Goal: Find specific page/section: Find specific page/section

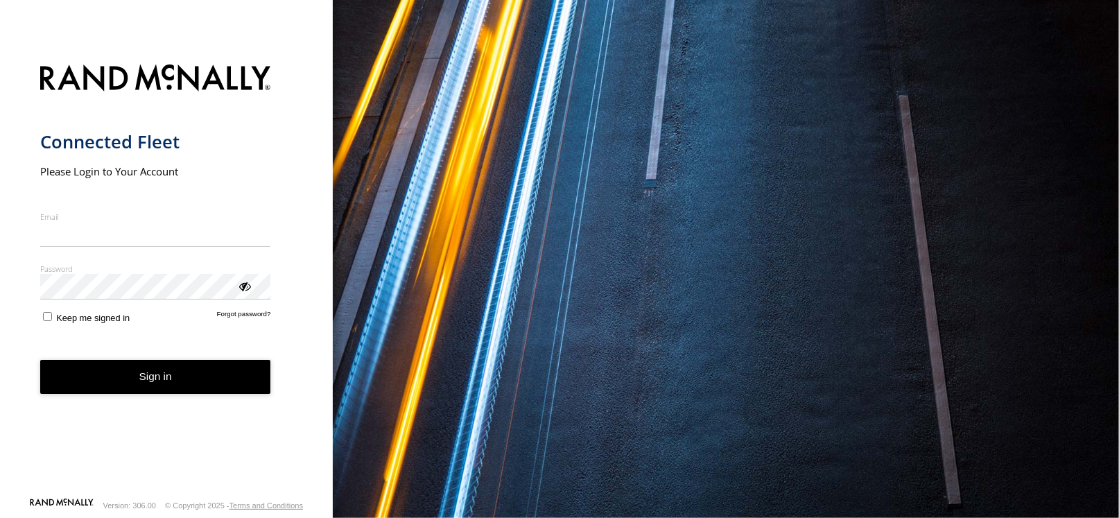
type input "**********"
click at [166, 379] on button "Sign in" at bounding box center [155, 377] width 231 height 34
click at [166, 378] on button "Sign in" at bounding box center [155, 377] width 231 height 34
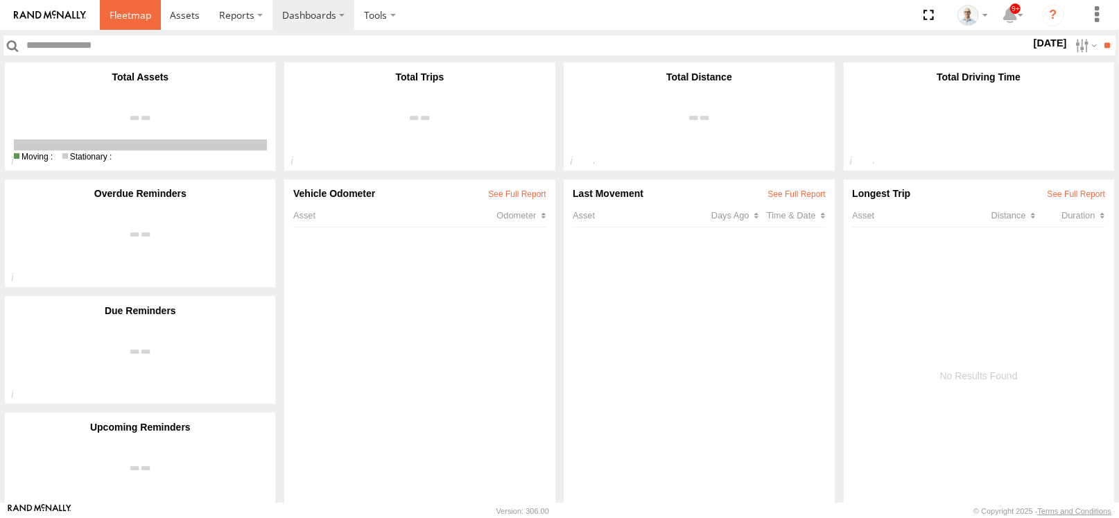
click at [140, 12] on span at bounding box center [131, 14] width 42 height 13
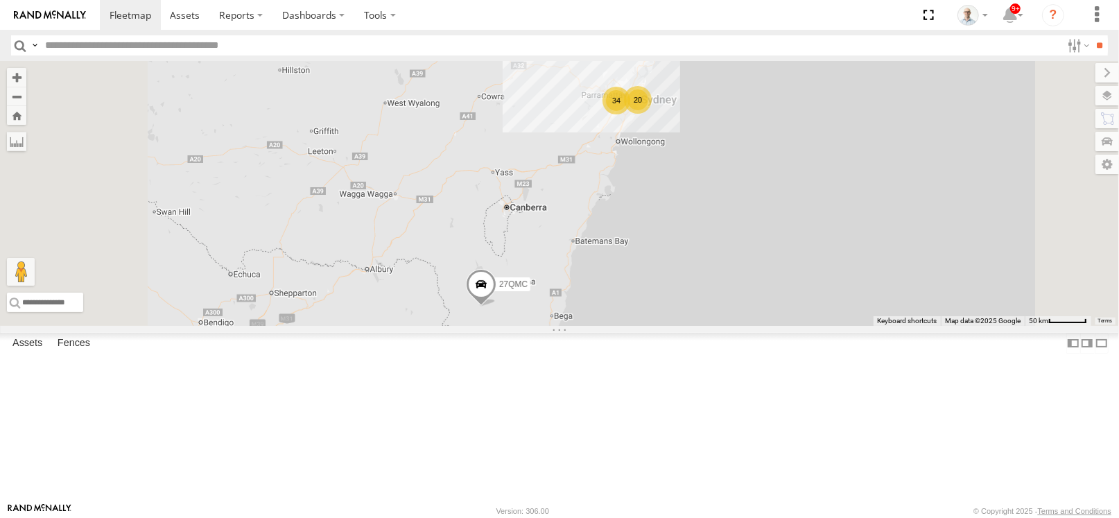
click at [630, 114] on div "34" at bounding box center [617, 101] width 28 height 28
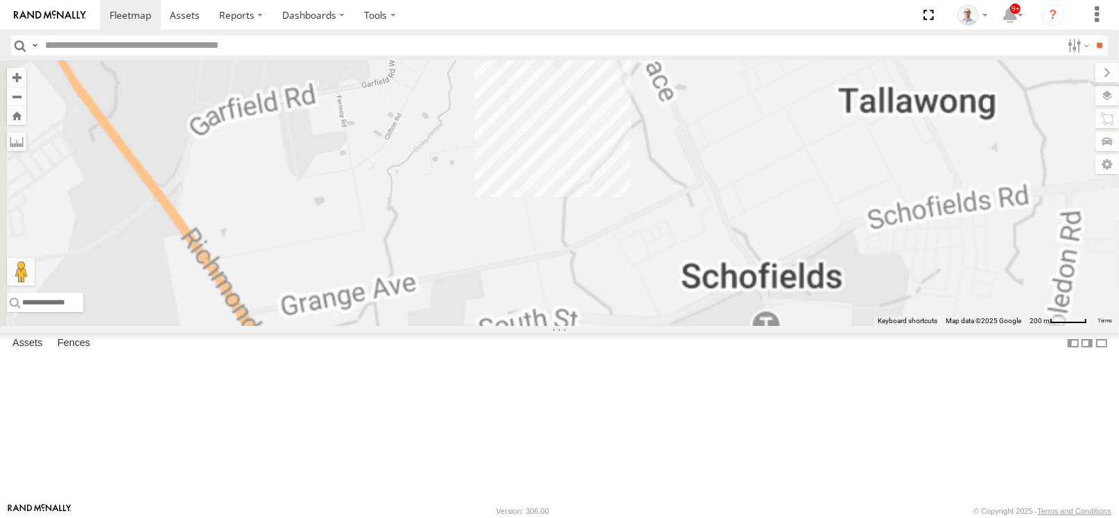
drag, startPoint x: 669, startPoint y: 102, endPoint x: 660, endPoint y: 386, distance: 284.5
click at [661, 326] on div "27QMC 12 QMC Jack Hook # KS75A 06QMC -Spare 04QMC Francesco Beloka-CHV61N 28 QM…" at bounding box center [559, 193] width 1119 height 265
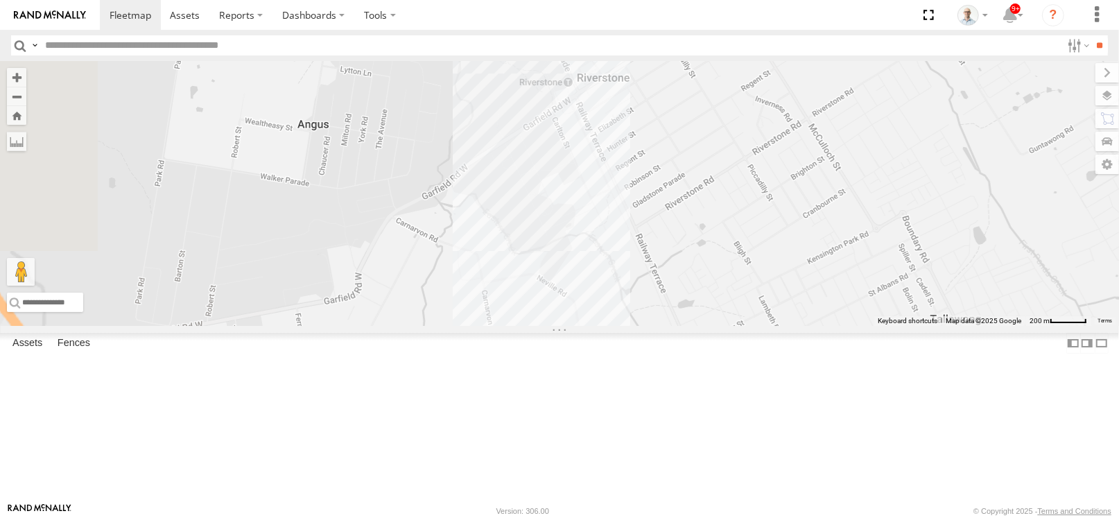
click at [682, 172] on div "27QMC 12 QMC Jack Hook # KS75A 06QMC -Spare 04QMC Francesco Beloka-CHV61N 28 QM…" at bounding box center [559, 193] width 1119 height 265
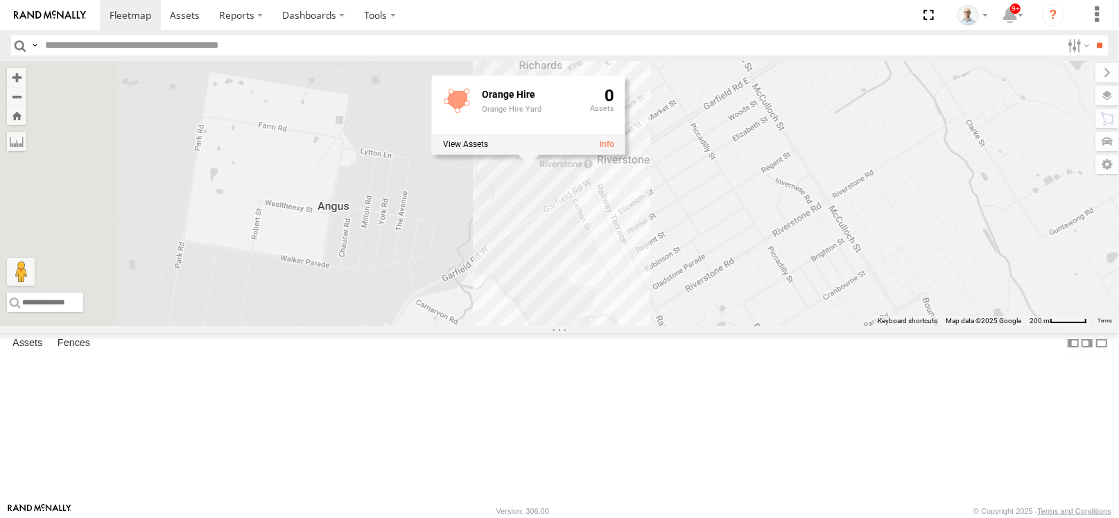
drag, startPoint x: 763, startPoint y: 298, endPoint x: 772, endPoint y: 367, distance: 69.9
click at [772, 326] on div "27QMC 12 QMC Jack Hook # KS75A 06QMC -Spare 04QMC Francesco Beloka-CHV61N 28 QM…" at bounding box center [559, 193] width 1119 height 265
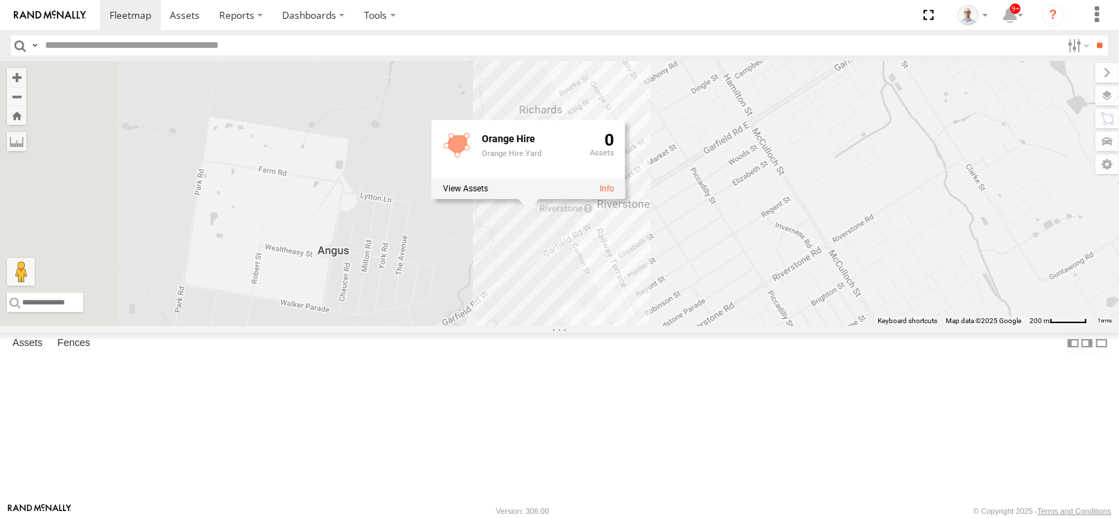
click at [772, 326] on div "27QMC 12 QMC Jack Hook # KS75A 06QMC -Spare 04QMC Francesco Beloka-CHV61N 28 QM…" at bounding box center [559, 193] width 1119 height 265
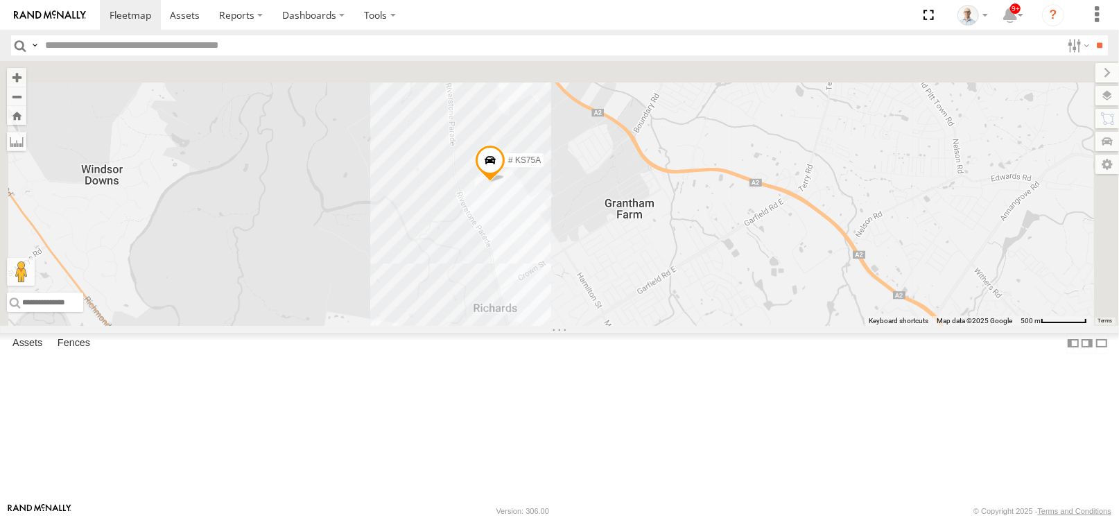
drag, startPoint x: 635, startPoint y: 115, endPoint x: 641, endPoint y: 339, distance: 224.1
click at [641, 326] on div "27QMC 12 QMC Jack Hook # KS75A 06QMC -Spare 04QMC Francesco Beloka-CHV61N 28 QM…" at bounding box center [559, 193] width 1119 height 265
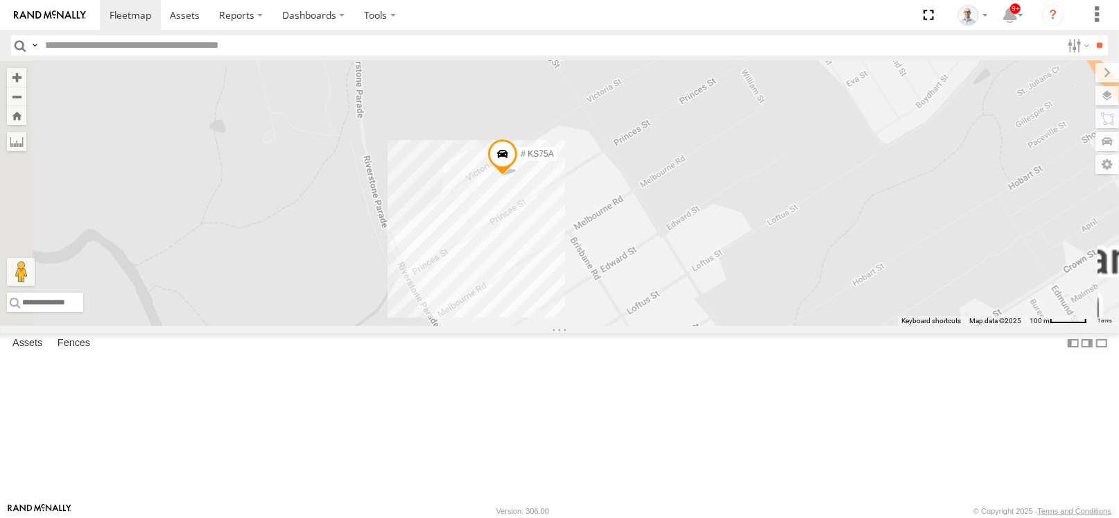
click at [518, 176] on span at bounding box center [503, 157] width 31 height 37
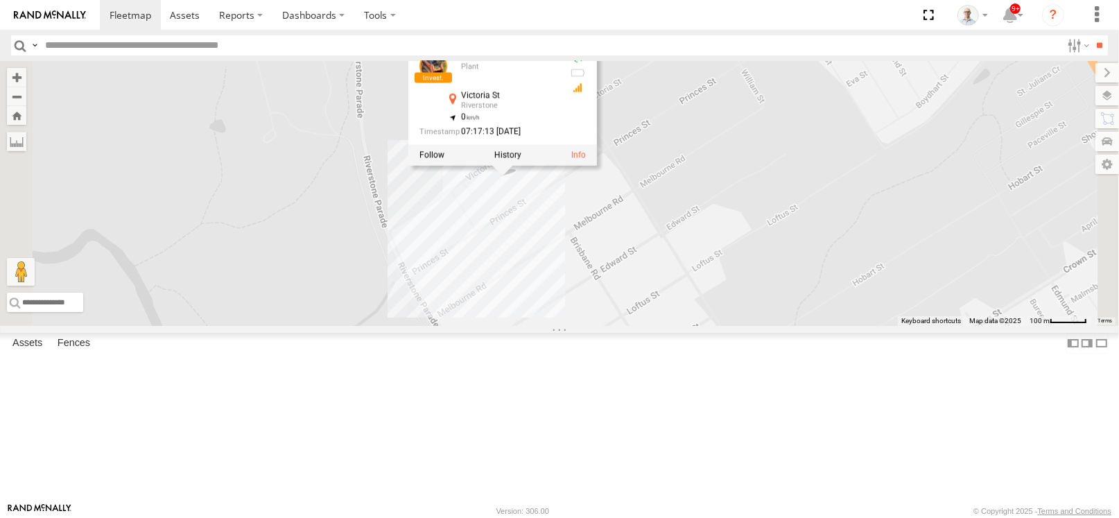
click at [646, 304] on div "27QMC 12 QMC Jack Hook # KS75A 06QMC -Spare 04QMC Francesco Beloka-CHV61N 28 QM…" at bounding box center [559, 193] width 1119 height 265
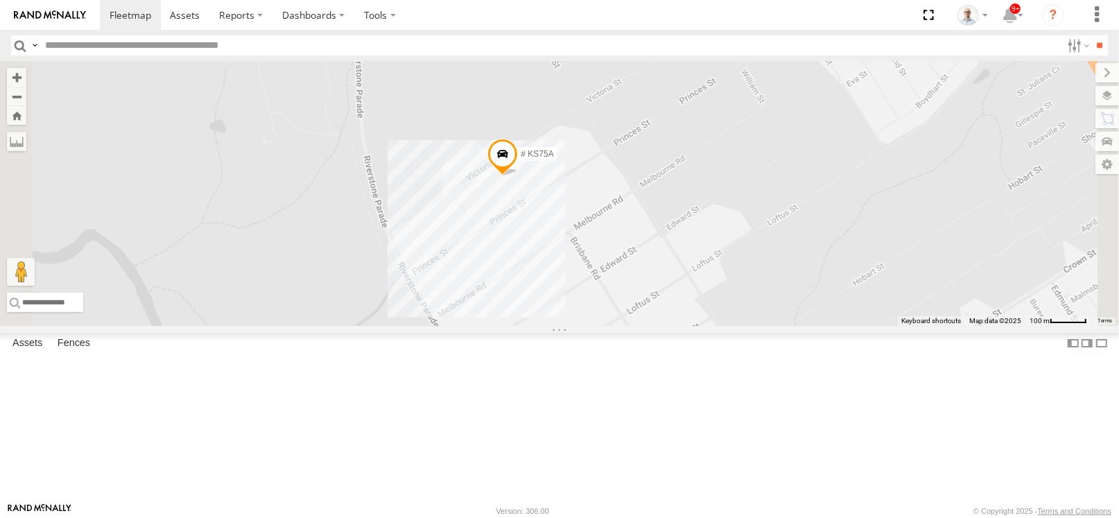
click at [613, 271] on div "27QMC 12 QMC Jack Hook # KS75A 06QMC -Spare 04QMC Francesco Beloka-CHV61N 28 QM…" at bounding box center [559, 193] width 1119 height 265
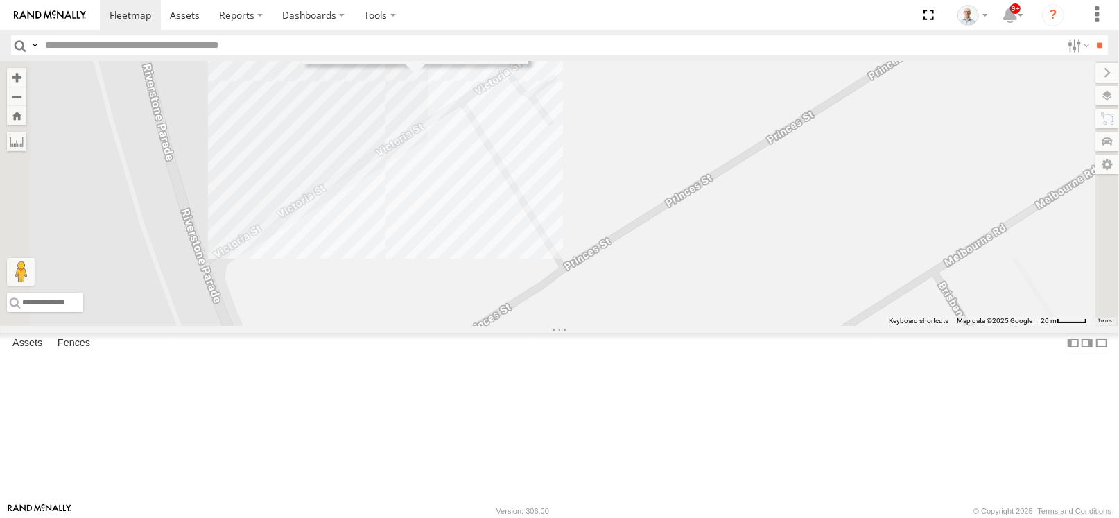
click at [619, 226] on div "27QMC 12 QMC Jack Hook # KS75A 06QMC -Spare 04QMC Francesco Beloka-CHV61N 28 QM…" at bounding box center [559, 193] width 1119 height 265
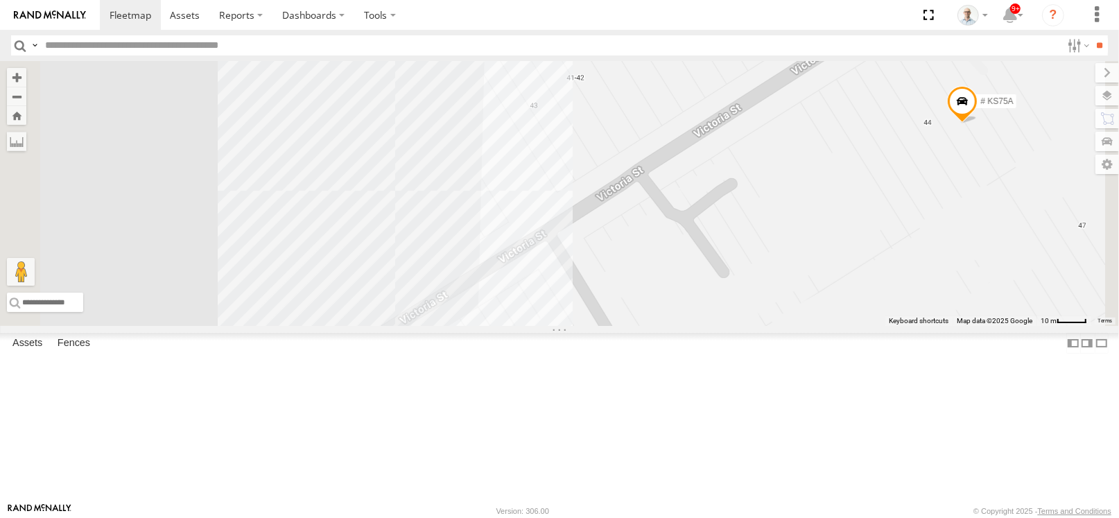
drag, startPoint x: 718, startPoint y: 149, endPoint x: 794, endPoint y: 321, distance: 187.9
click at [794, 321] on div "27QMC 12 QMC Jack Hook # KS75A 06QMC -Spare 04QMC Francesco Beloka-CHV61N 28 QM…" at bounding box center [559, 193] width 1119 height 265
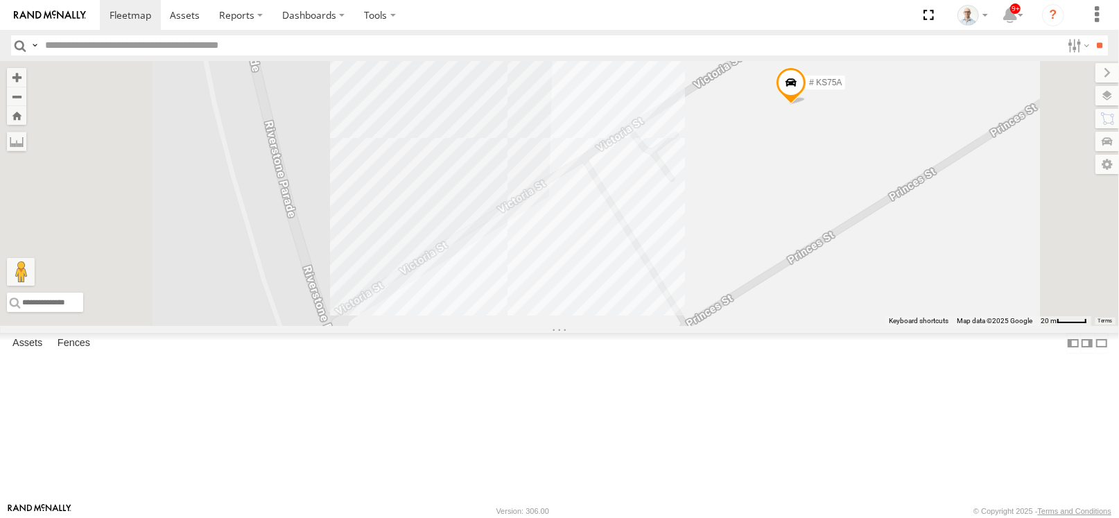
drag, startPoint x: 657, startPoint y: 334, endPoint x: 670, endPoint y: 300, distance: 36.4
click at [670, 300] on div "27QMC 12 QMC Jack Hook # KS75A 06QMC -Spare 04QMC Francesco Beloka-CHV61N 28 QM…" at bounding box center [559, 193] width 1119 height 265
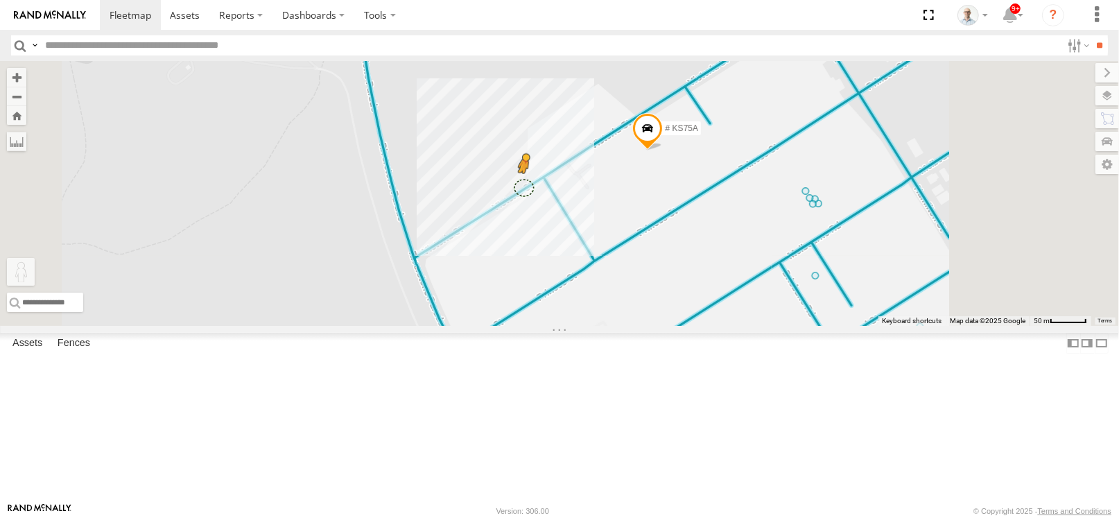
drag, startPoint x: 359, startPoint y: 448, endPoint x: 697, endPoint y: 275, distance: 379.6
click at [697, 275] on div "27QMC 12 QMC Jack Hook # KS75A 06QMC -Spare 04QMC Francesco Beloka-CHV61N 28 QM…" at bounding box center [559, 193] width 1119 height 265
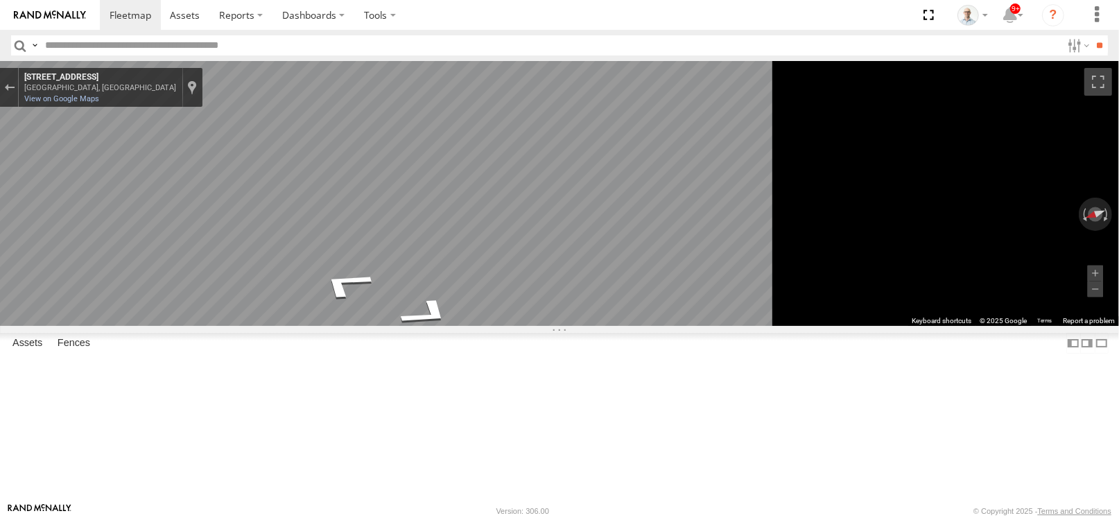
click at [331, 211] on main "← Move left → Move right ↑ Move up ↓ Move down + Zoom in - Zoom out Home Jump l…" at bounding box center [559, 282] width 1119 height 442
click at [1102, 80] on button "Toggle fullscreen view" at bounding box center [1099, 82] width 28 height 28
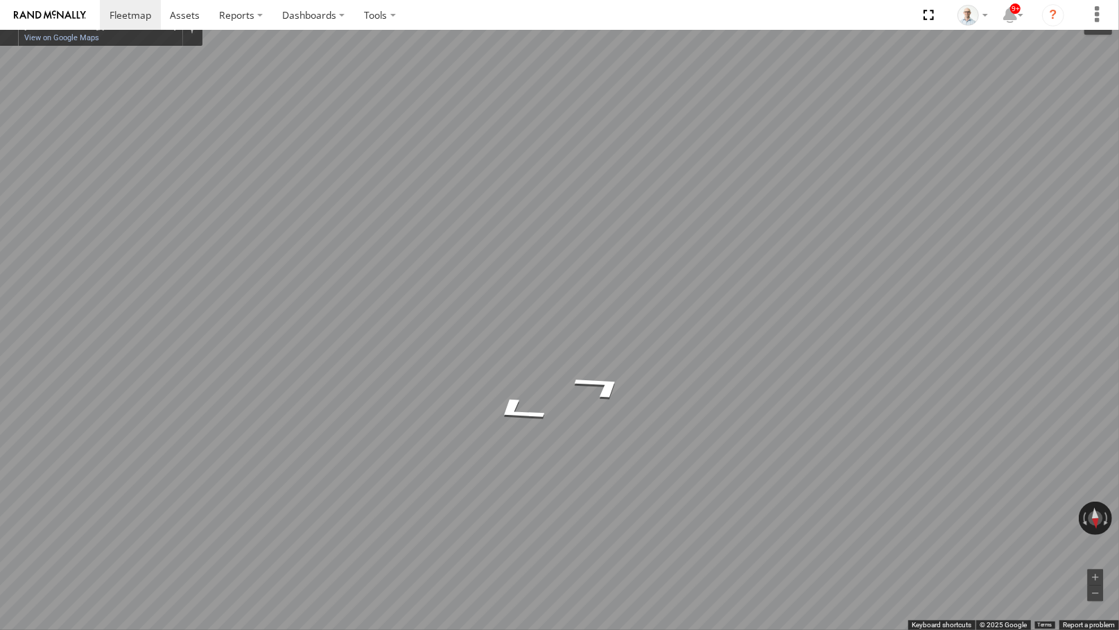
click at [1096, 18] on button "Toggle fullscreen view" at bounding box center [1099, 21] width 28 height 28
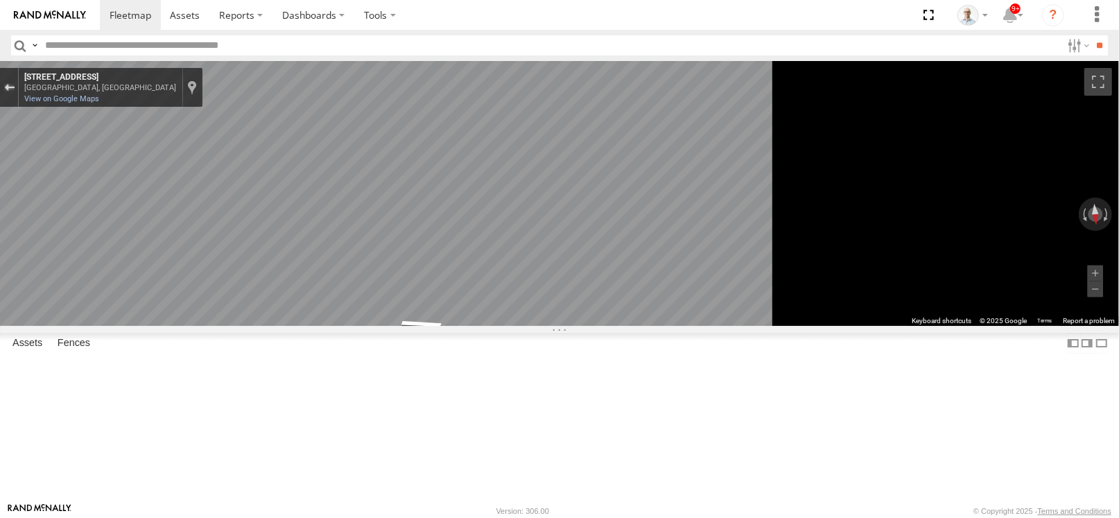
click at [19, 82] on div at bounding box center [9, 87] width 19 height 39
click at [15, 83] on div "Exit the Street View" at bounding box center [9, 87] width 10 height 8
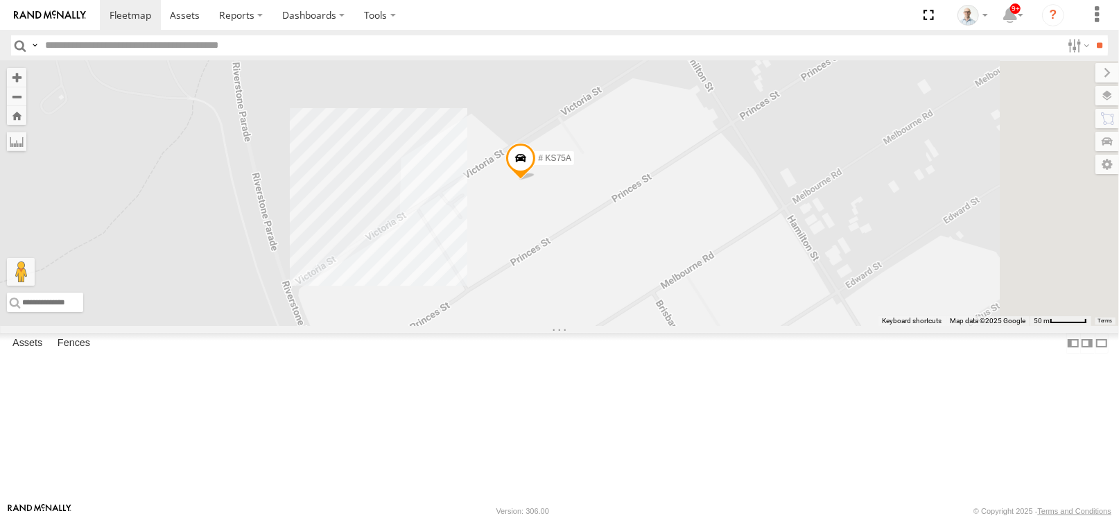
drag, startPoint x: 758, startPoint y: 177, endPoint x: 615, endPoint y: 212, distance: 147.2
click at [615, 212] on div "27QMC 12 QMC Jack Hook # KS75A 06QMC -Spare 04QMC Francesco Beloka-CHV61N 28 QM…" at bounding box center [559, 193] width 1119 height 265
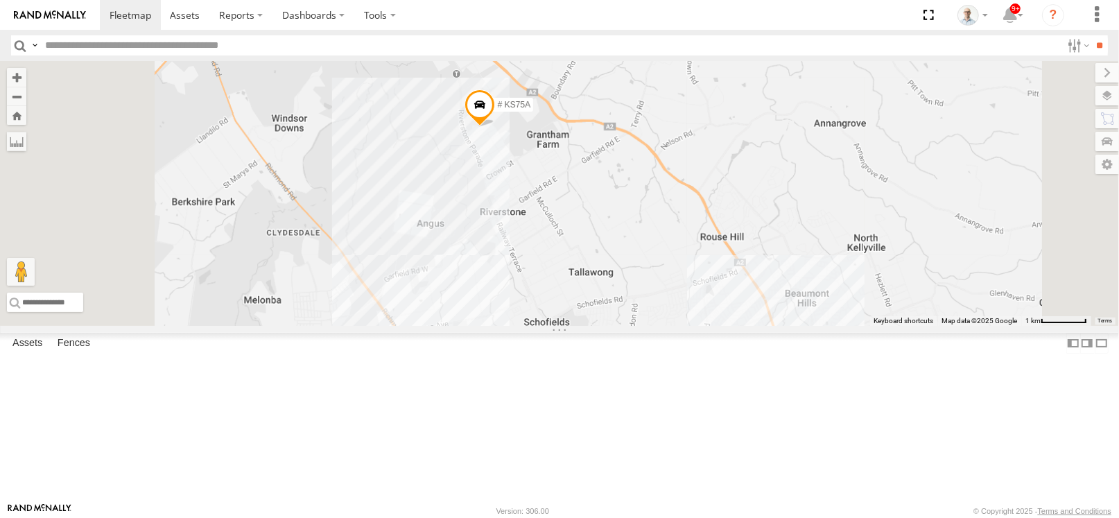
drag, startPoint x: 778, startPoint y: 313, endPoint x: 705, endPoint y: 195, distance: 139.5
click at [705, 195] on div "27QMC 12 QMC Jack Hook # KS75A 06QMC -Spare 04QMC Francesco Beloka-CHV61N 28 QM…" at bounding box center [559, 193] width 1119 height 265
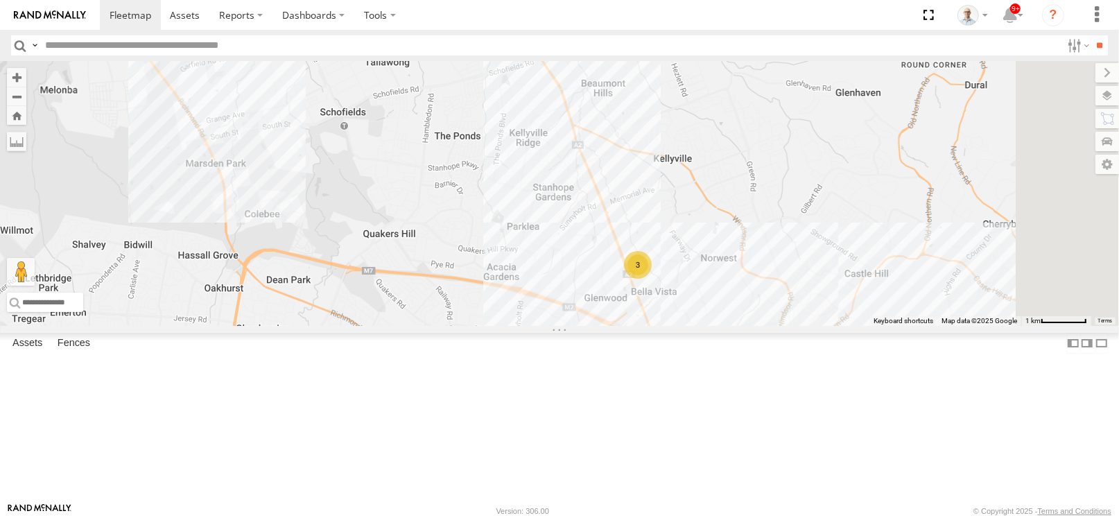
drag, startPoint x: 716, startPoint y: 265, endPoint x: 591, endPoint y: 182, distance: 149.6
click at [562, 169] on div "27QMC 12 QMC Jack Hook # KS75A 06QMC -Spare 04QMC Francesco Beloka-CHV61N 28 QM…" at bounding box center [559, 193] width 1119 height 265
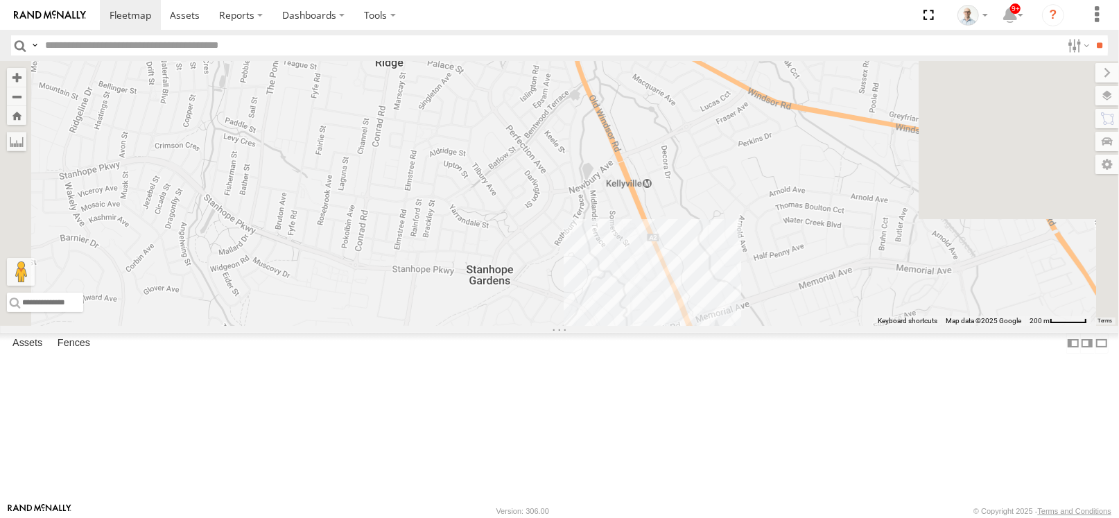
drag, startPoint x: 755, startPoint y: 218, endPoint x: 691, endPoint y: 291, distance: 96.3
click at [691, 291] on div "27QMC 12 QMC Jack Hook # KS75A 06QMC -Spare 04QMC Francesco Beloka-CHV61N 28 QM…" at bounding box center [559, 193] width 1119 height 265
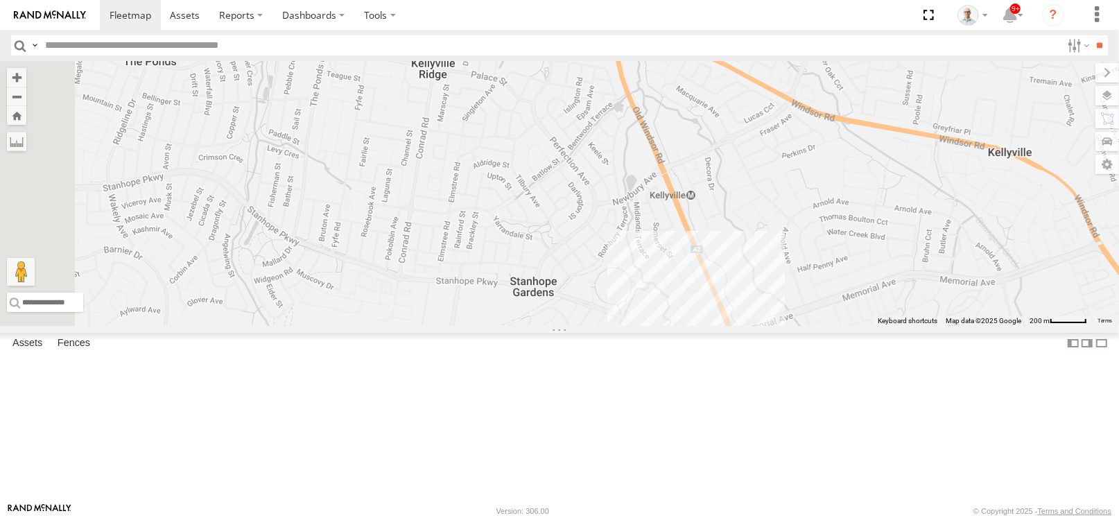
drag, startPoint x: 664, startPoint y: 169, endPoint x: 741, endPoint y: 102, distance: 102.3
click at [741, 102] on div "27QMC 12 QMC Jack Hook # KS75A 06QMC -Spare 04QMC Francesco Beloka-CHV61N 28 QM…" at bounding box center [559, 193] width 1119 height 265
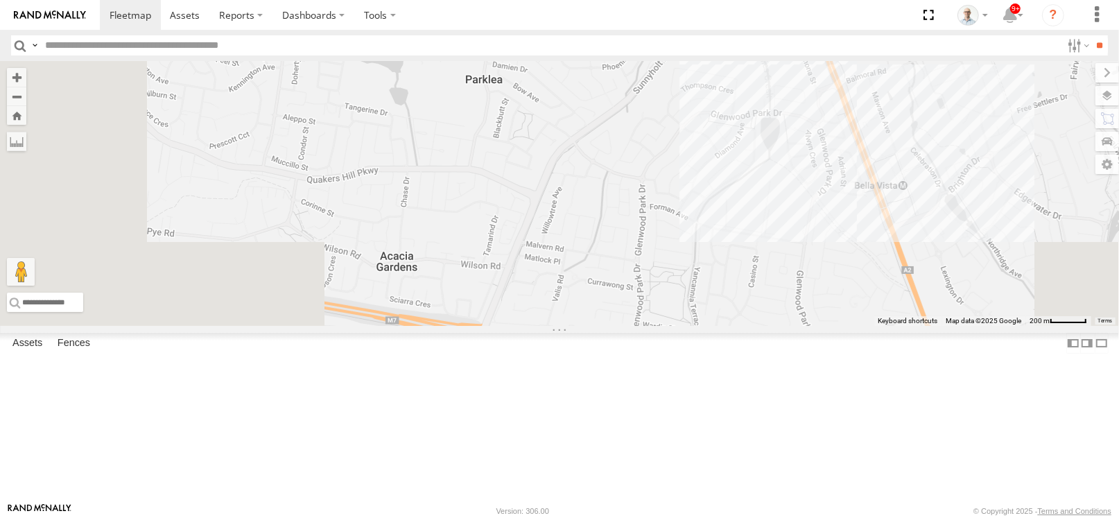
drag, startPoint x: 594, startPoint y: 388, endPoint x: 636, endPoint y: 139, distance: 253.1
click at [635, 139] on div "27QMC 12 QMC Jack Hook # KS75A 06QMC -Spare 04QMC Francesco Beloka-CHV61N 28 QM…" at bounding box center [559, 193] width 1119 height 265
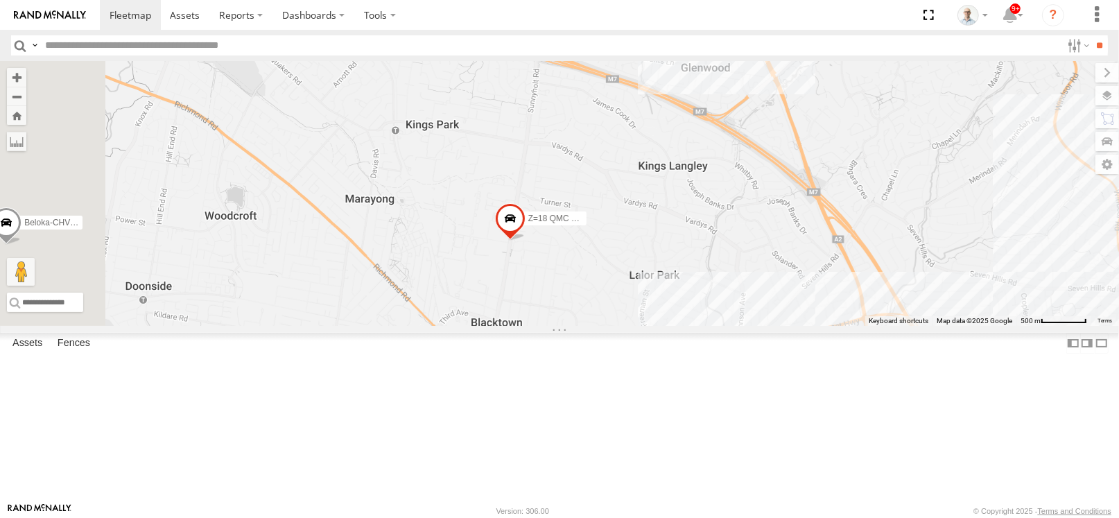
drag, startPoint x: 892, startPoint y: 260, endPoint x: 921, endPoint y: 168, distance: 96.7
click at [927, 160] on div "27QMC 12 QMC Jack Hook # KS75A 06QMC -Spare 04QMC Francesco Beloka-CHV61N 28 QM…" at bounding box center [559, 193] width 1119 height 265
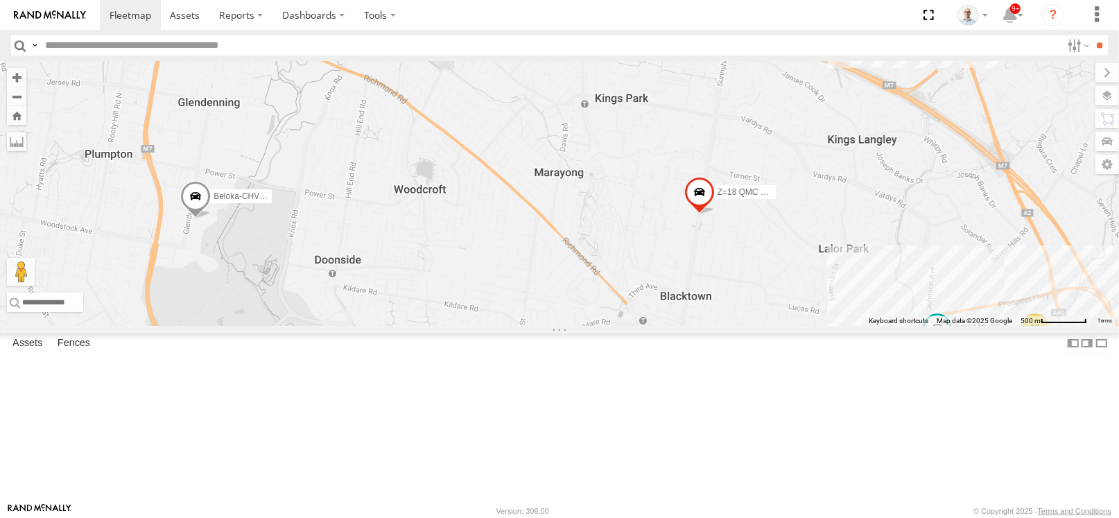
drag, startPoint x: 712, startPoint y: 240, endPoint x: 821, endPoint y: 224, distance: 110.7
click at [821, 224] on div "27QMC 12 QMC Jack Hook # KS75A 06QMC -Spare 04QMC Francesco Beloka-CHV61N 28 QM…" at bounding box center [559, 193] width 1119 height 265
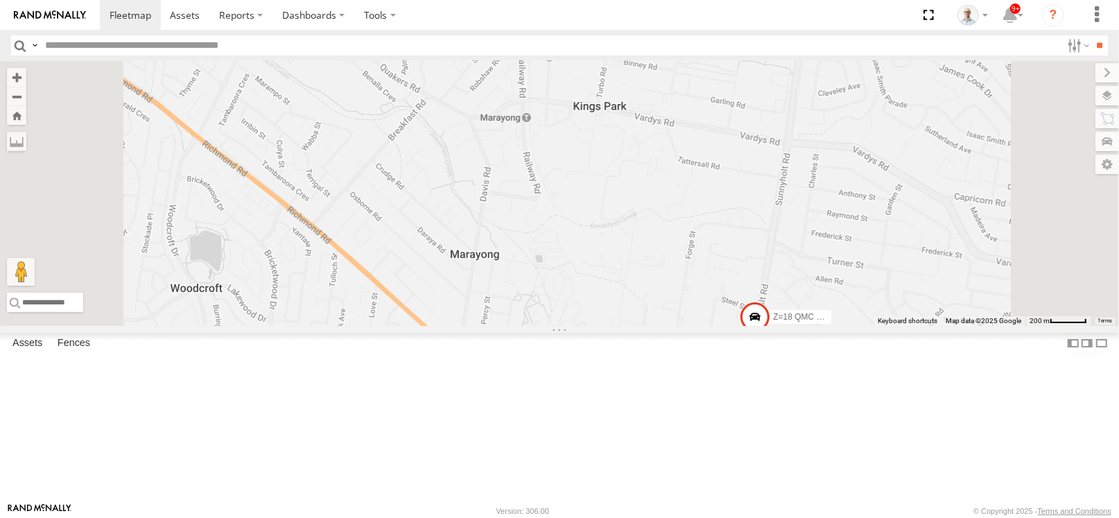
drag, startPoint x: 757, startPoint y: 178, endPoint x: 764, endPoint y: 223, distance: 44.9
click at [764, 223] on div "27QMC 12 QMC Jack Hook # KS75A 06QMC -Spare 04QMC Francesco Beloka-CHV61N 28 QM…" at bounding box center [559, 193] width 1119 height 265
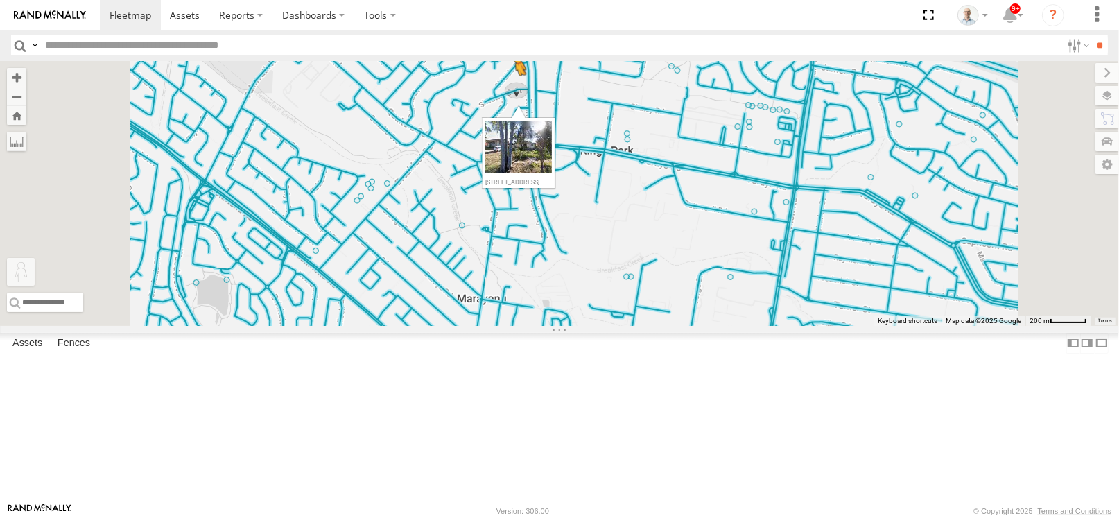
drag, startPoint x: 379, startPoint y: 447, endPoint x: 689, endPoint y: 177, distance: 410.9
click at [689, 177] on div "27QMC 12 QMC Jack Hook # KS75A 06QMC -Spare 04QMC Francesco Beloka-CHV61N 28 QM…" at bounding box center [559, 193] width 1119 height 265
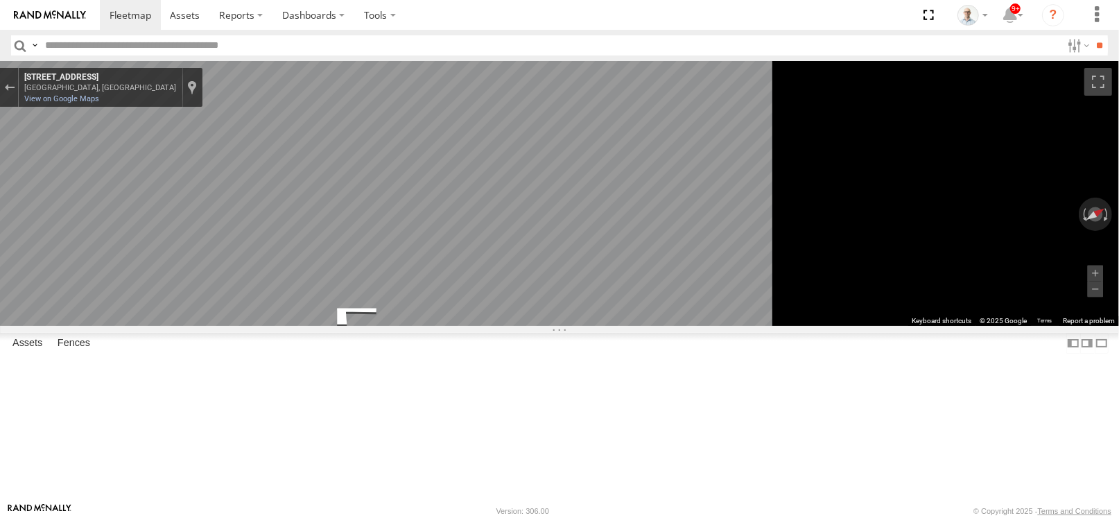
click at [270, 213] on main "← Move left → Move right ↑ Move up ↓ Move down + Zoom in - Zoom out Home Jump l…" at bounding box center [559, 282] width 1119 height 442
click at [288, 205] on main "← Move left → Move right ↑ Move up ↓ Move down + Zoom in - Zoom out Home Jump l…" at bounding box center [559, 282] width 1119 height 442
click at [15, 85] on div "Exit the Street View" at bounding box center [9, 87] width 10 height 8
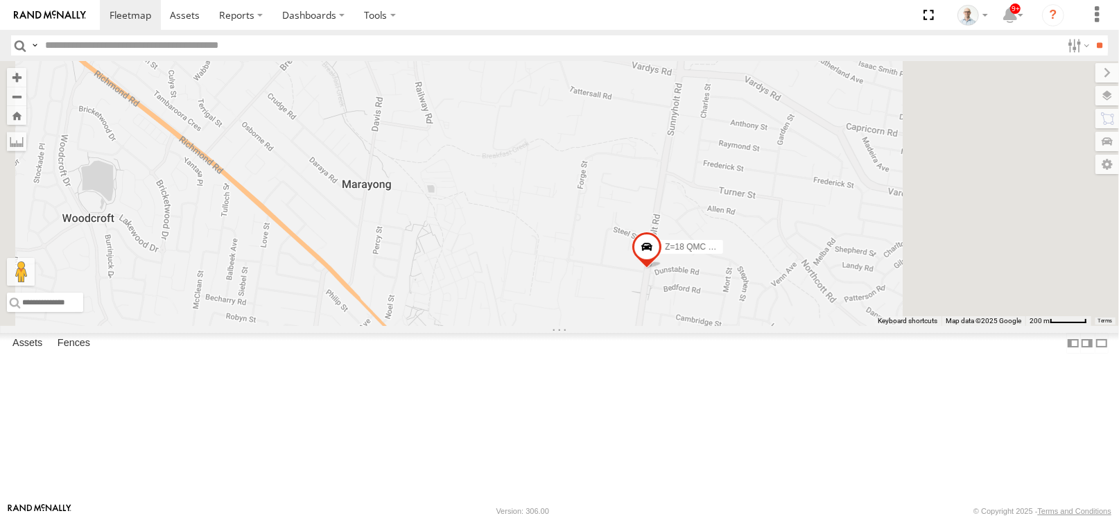
drag, startPoint x: 743, startPoint y: 155, endPoint x: 729, endPoint y: 146, distance: 16.9
click at [729, 146] on div "27QMC 12 QMC Jack Hook # KS75A 06QMC -Spare 04QMC Francesco Beloka-CHV61N 28 QM…" at bounding box center [559, 193] width 1119 height 265
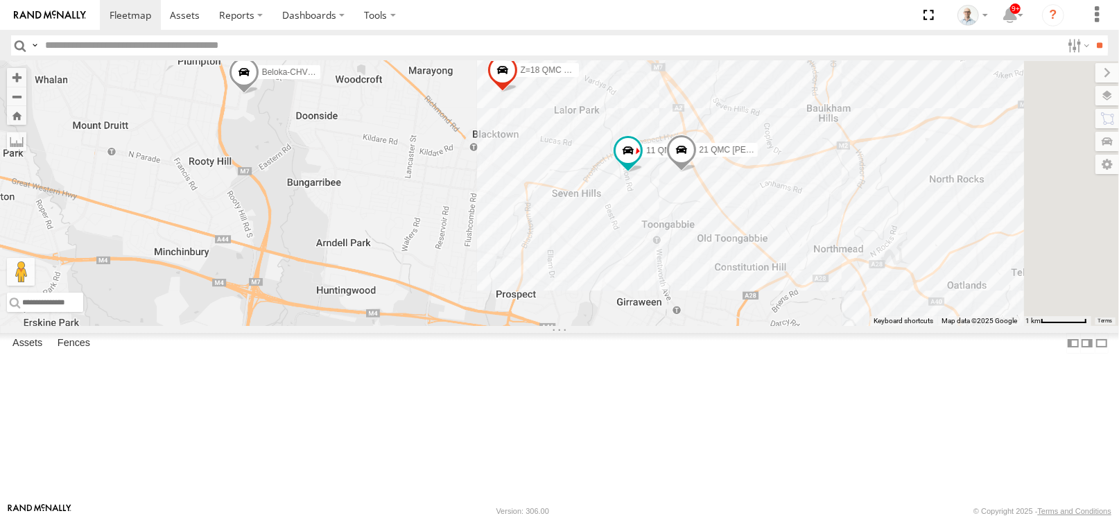
drag, startPoint x: 886, startPoint y: 267, endPoint x: 729, endPoint y: 160, distance: 190.0
click at [729, 160] on div "27QMC 12 QMC Jack Hook # KS75A 06QMC -Spare 04QMC Francesco Beloka-CHV61N 28 QM…" at bounding box center [559, 193] width 1119 height 265
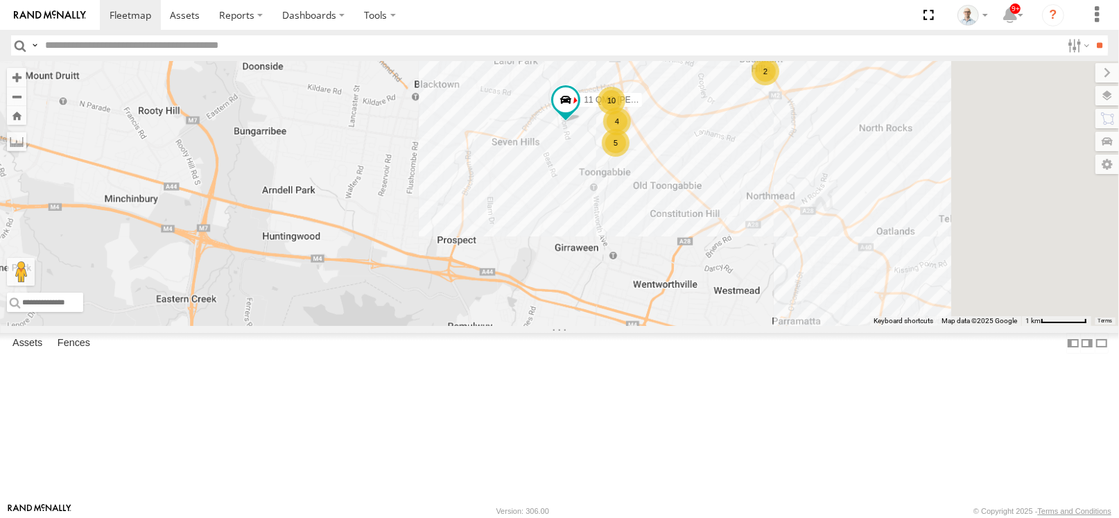
drag, startPoint x: 768, startPoint y: 232, endPoint x: 617, endPoint y: 162, distance: 166.3
click at [617, 162] on div "27QMC 12 QMC Jack Hook # KS75A 06QMC -Spare 04QMC Francesco Beloka-CHV61N 28 QM…" at bounding box center [559, 193] width 1119 height 265
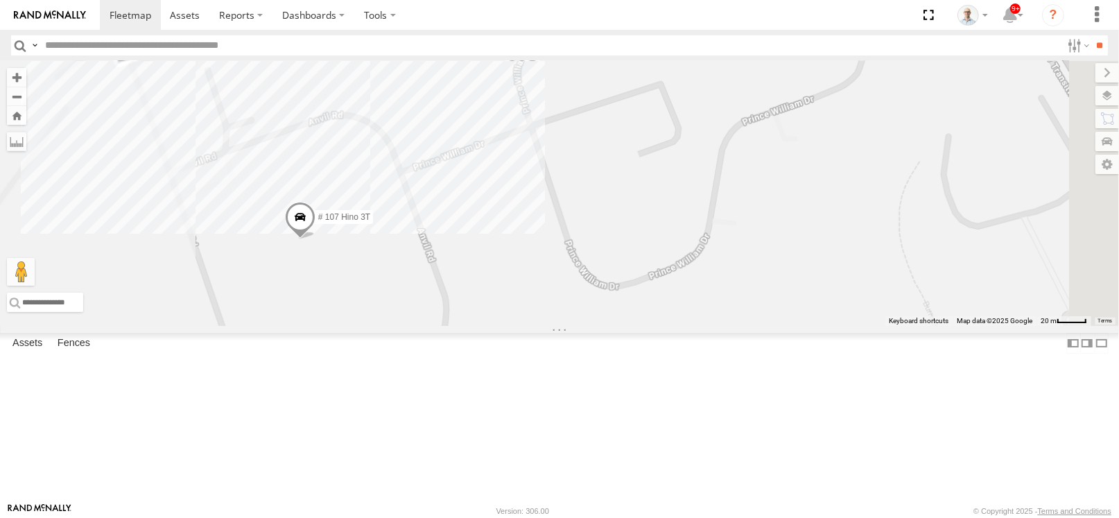
drag, startPoint x: 680, startPoint y: 256, endPoint x: 753, endPoint y: 43, distance: 225.0
click at [753, 43] on body at bounding box center [559, 259] width 1119 height 518
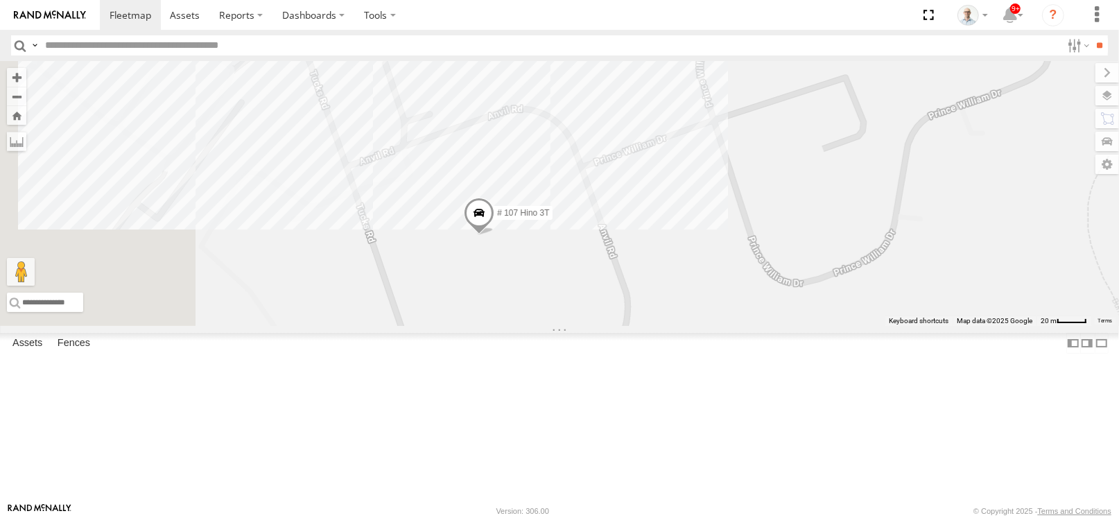
drag, startPoint x: 673, startPoint y: 168, endPoint x: 856, endPoint y: 162, distance: 183.2
click at [856, 162] on div "27QMC 12 QMC Jack Hook # KS75A 06QMC -Spare 04QMC Francesco Beloka-CHV61N 28 QM…" at bounding box center [559, 193] width 1119 height 265
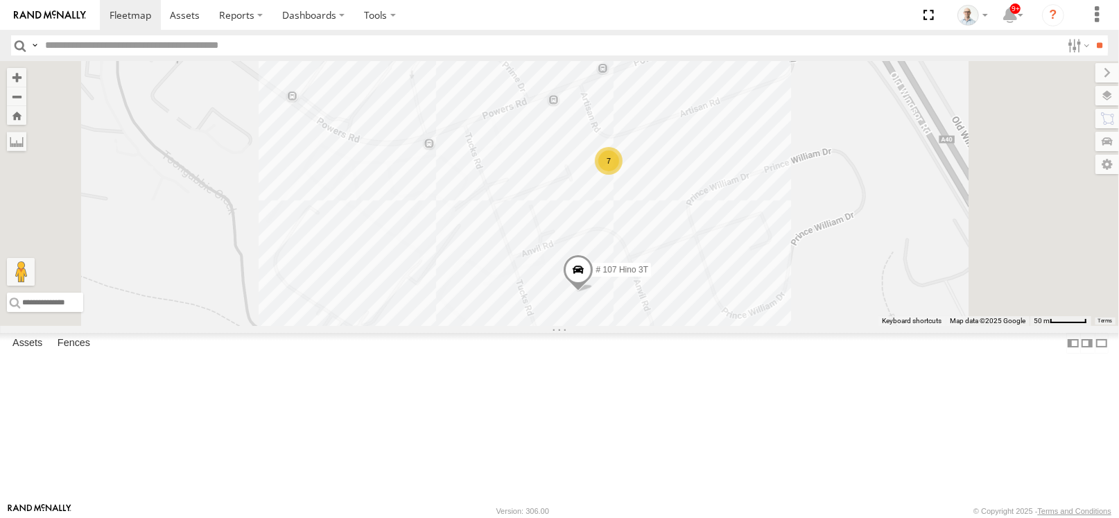
drag, startPoint x: 854, startPoint y: 127, endPoint x: 849, endPoint y: 257, distance: 129.8
click at [850, 264] on div "27QMC 12 QMC Jack Hook # KS75A 06QMC -Spare 04QMC Francesco Beloka-CHV61N 28 QM…" at bounding box center [559, 193] width 1119 height 265
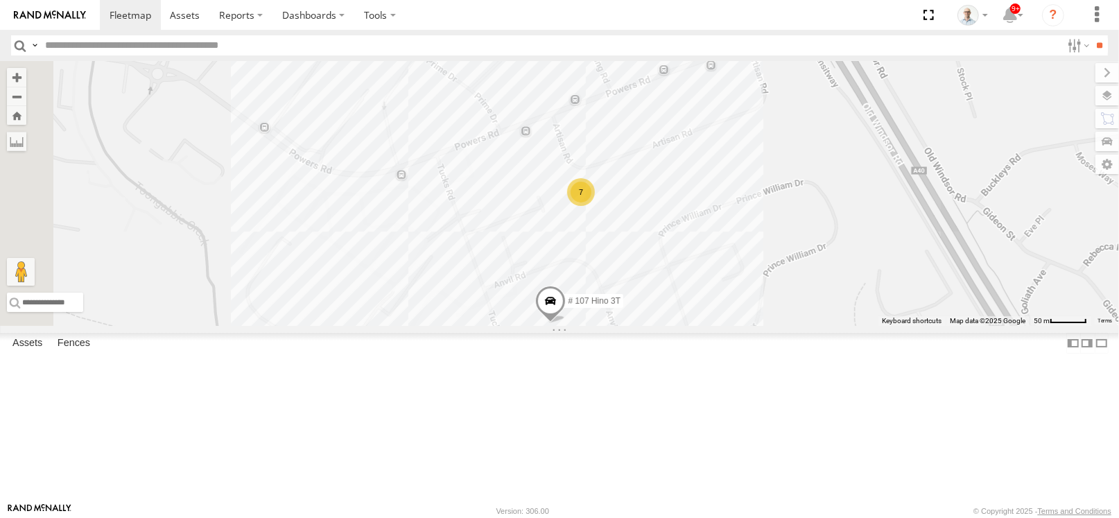
drag, startPoint x: 872, startPoint y: 191, endPoint x: 843, endPoint y: 215, distance: 37.4
click at [842, 233] on div "27QMC 12 QMC Jack Hook # KS75A 06QMC -Spare 04QMC Francesco Beloka-CHV61N 28 QM…" at bounding box center [559, 193] width 1119 height 265
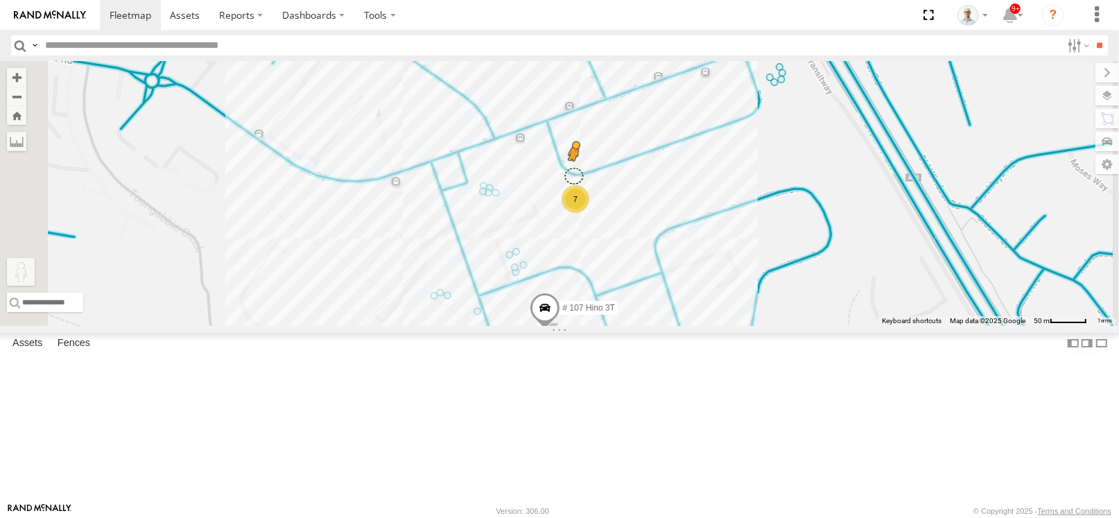
drag, startPoint x: 368, startPoint y: 452, endPoint x: 748, endPoint y: 262, distance: 424.9
click at [748, 262] on div "27QMC 12 QMC Jack Hook # KS75A 06QMC -Spare 04QMC Francesco Beloka-CHV61N 28 QM…" at bounding box center [559, 193] width 1119 height 265
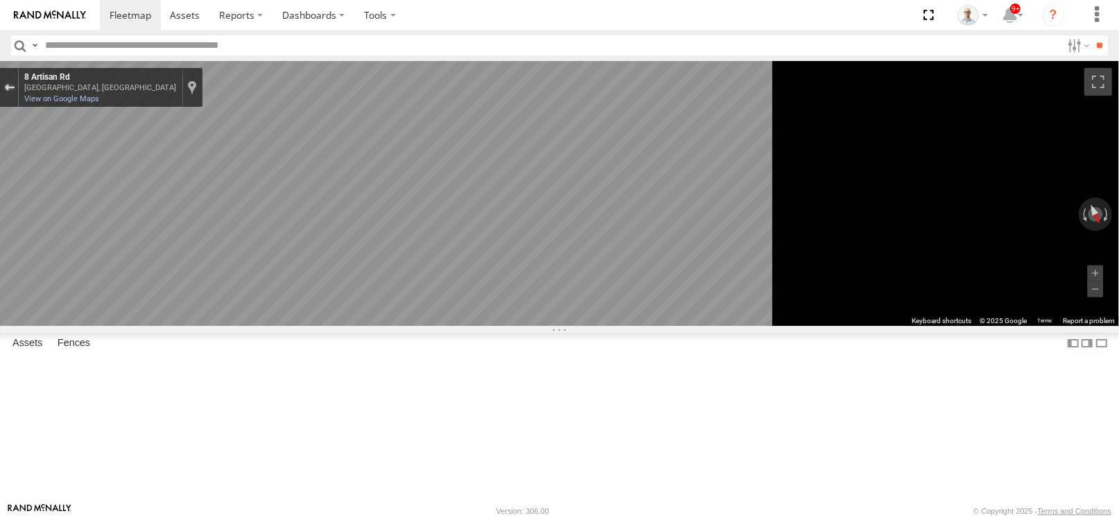
click at [18, 85] on button "Exit the Street View" at bounding box center [9, 87] width 18 height 19
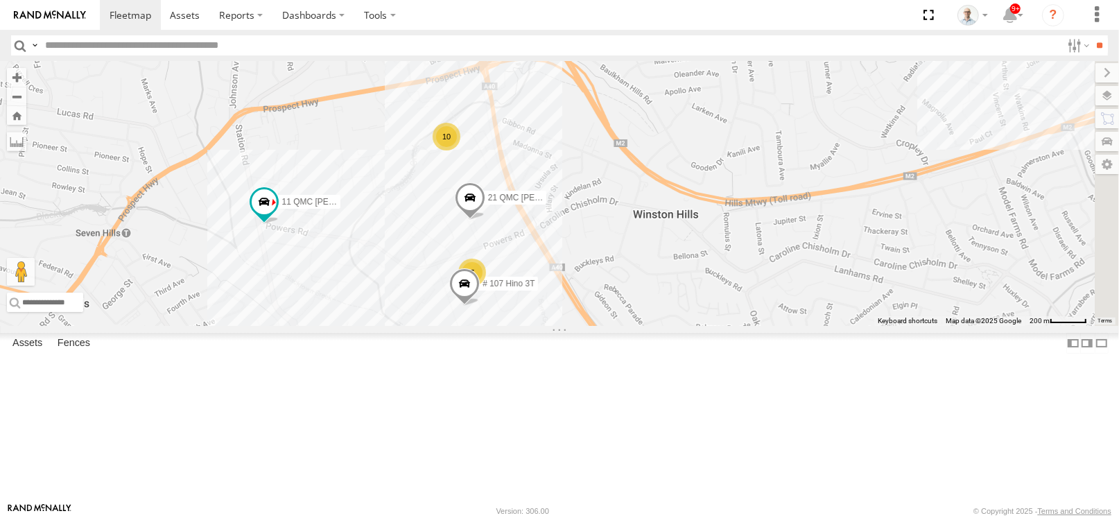
click at [716, 299] on div "27QMC 12 QMC Jack Hook # KS75A 06QMC -Spare 04QMC Francesco Beloka-CHV61N 28 QM…" at bounding box center [559, 193] width 1119 height 265
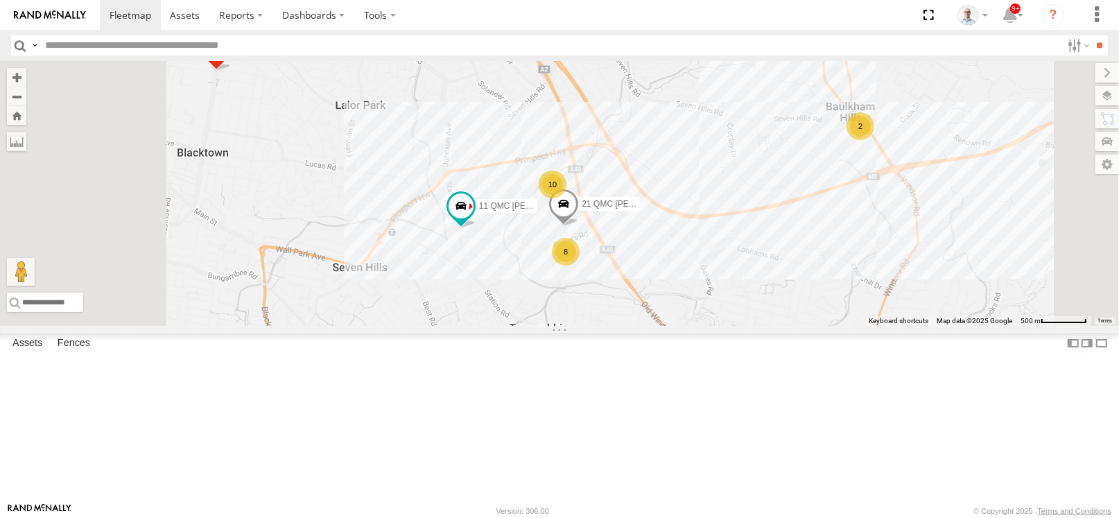
click at [567, 198] on div "10" at bounding box center [553, 185] width 28 height 28
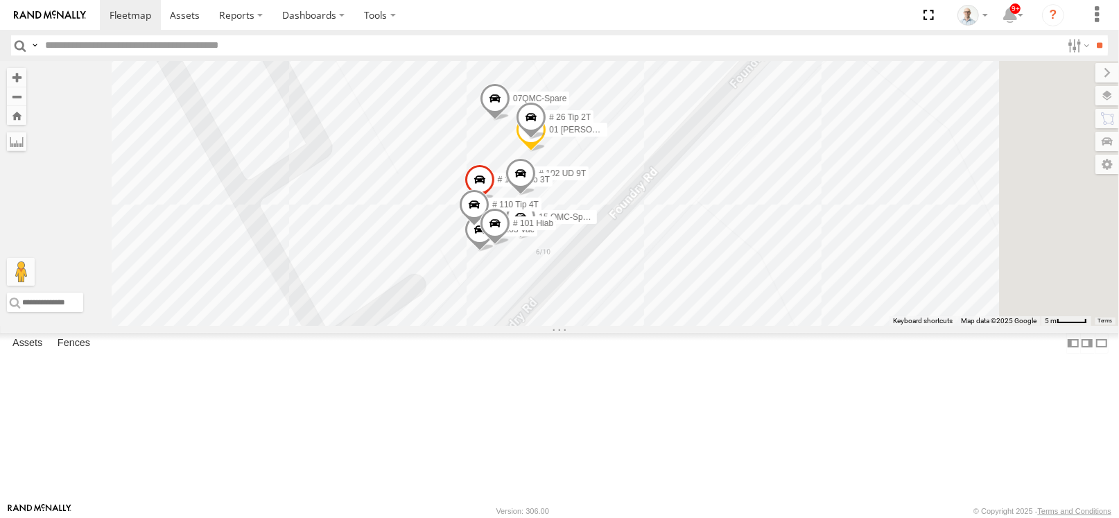
drag, startPoint x: 640, startPoint y: 158, endPoint x: 598, endPoint y: 116, distance: 59.3
click at [598, 116] on div "27QMC 12 QMC Jack Hook # KS75A 06QMC -Spare 04QMC Francesco Beloka-CHV61N 28 QM…" at bounding box center [559, 193] width 1119 height 265
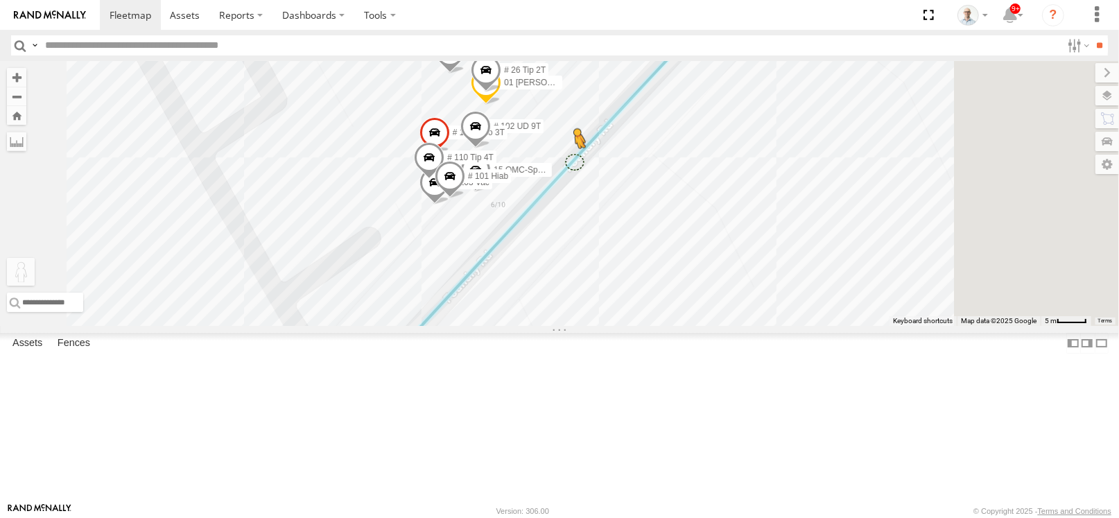
drag, startPoint x: 373, startPoint y: 449, endPoint x: 749, endPoint y: 250, distance: 425.3
click at [749, 250] on div "27QMC 12 QMC Jack Hook # KS75A 06QMC -Spare 04QMC Francesco Beloka-CHV61N 28 QM…" at bounding box center [559, 193] width 1119 height 265
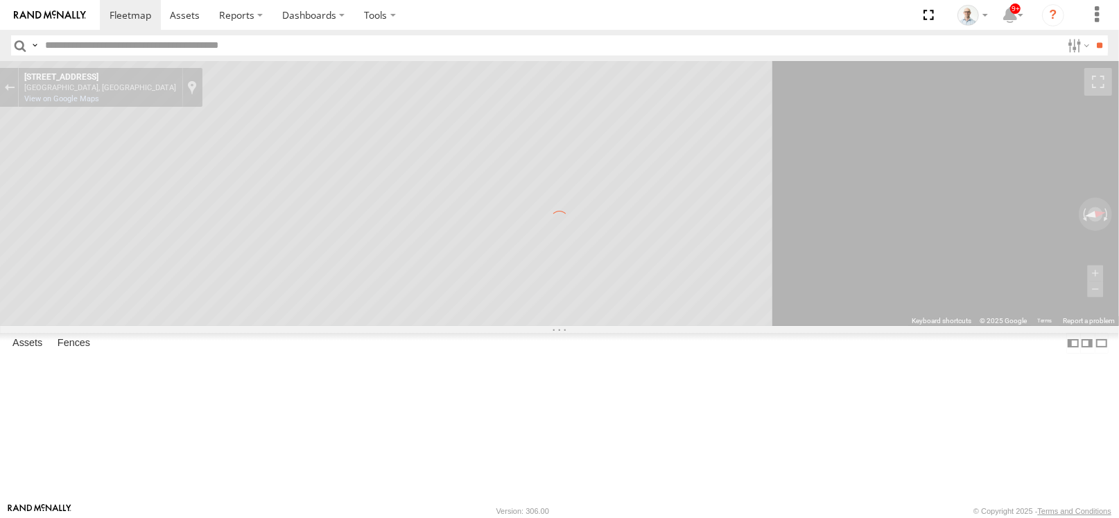
click at [910, 326] on div "← Move left → Move right ↑ Move up ↓ Move down + Zoom in - Zoom out Home Jump l…" at bounding box center [559, 193] width 1119 height 265
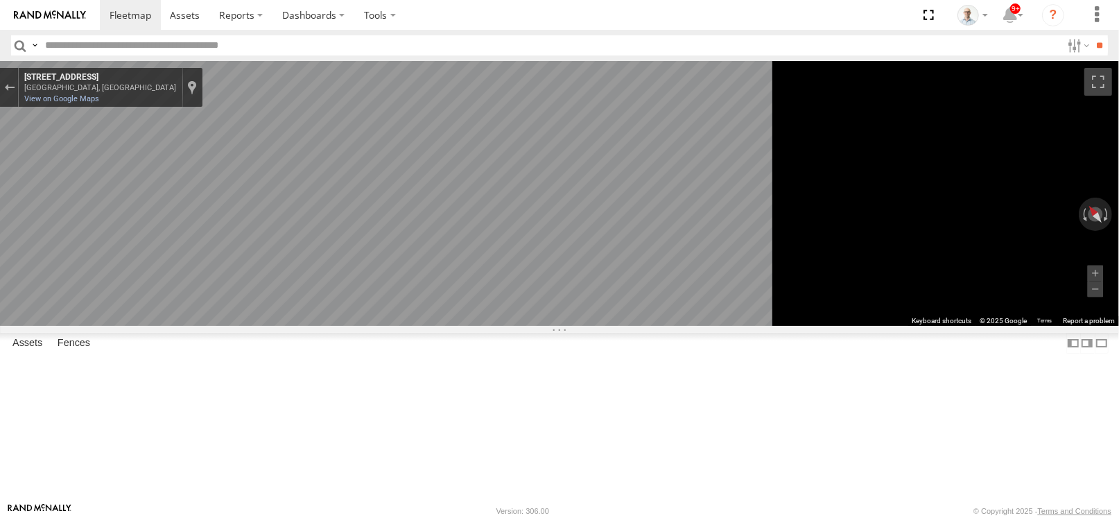
click at [227, 311] on main "← Move left → Move right ↑ Move up ↓ Move down + Zoom in - Zoom out Home Jump l…" at bounding box center [559, 282] width 1119 height 442
click at [18, 90] on button "Exit the Street View" at bounding box center [9, 87] width 18 height 19
